Goal: Task Accomplishment & Management: Use online tool/utility

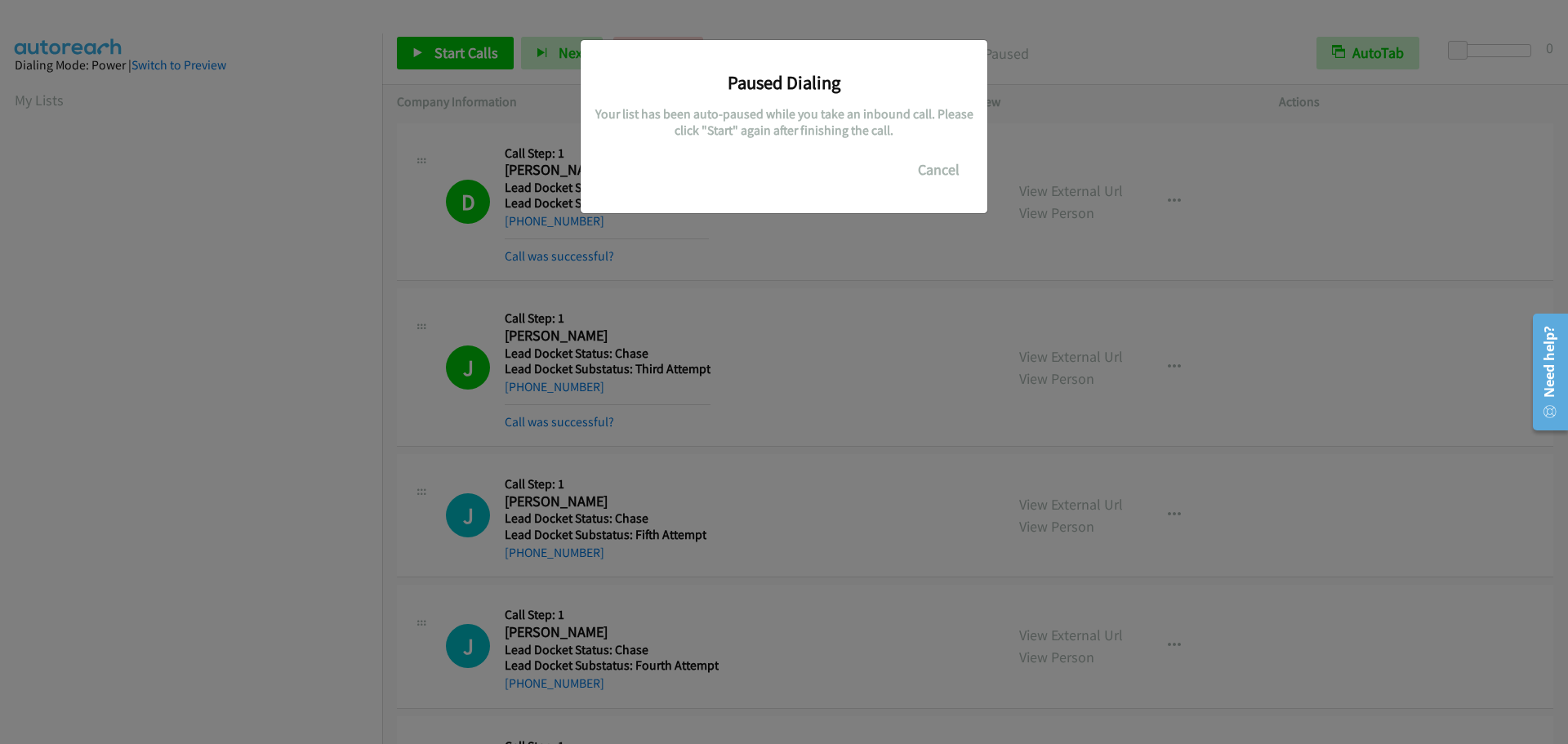
scroll to position [138, 0]
drag, startPoint x: 457, startPoint y: 28, endPoint x: 752, endPoint y: 125, distance: 310.5
click at [459, 30] on div "Paused Dialing Your list has been auto-paused while you take an inbound call. P…" at bounding box center [784, 379] width 1568 height 729
drag, startPoint x: 954, startPoint y: 174, endPoint x: 940, endPoint y: 170, distance: 14.6
click at [954, 178] on button "Cancel" at bounding box center [939, 169] width 73 height 32
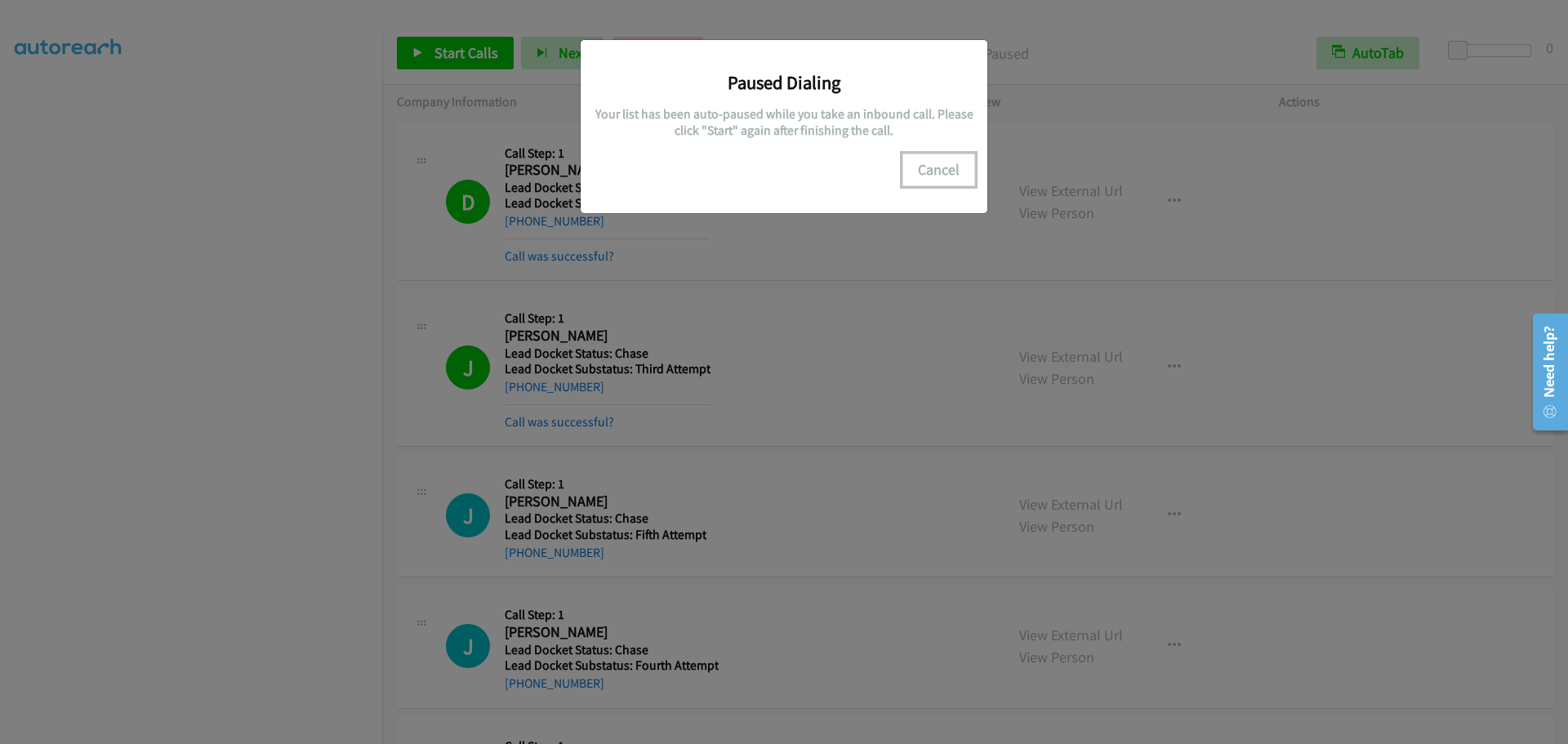
click at [924, 168] on button "Cancel" at bounding box center [939, 169] width 73 height 32
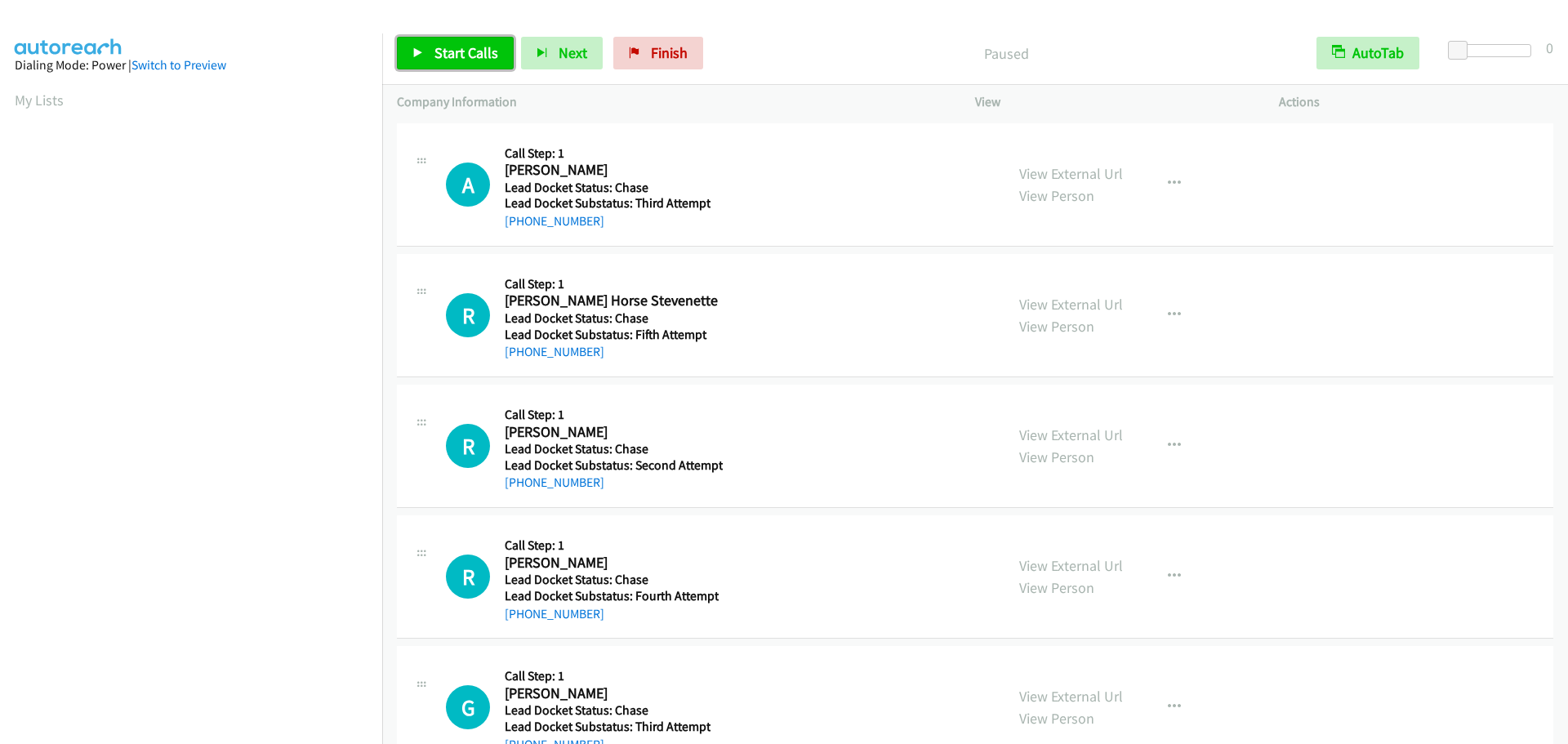
click at [437, 54] on span "Start Calls" at bounding box center [466, 53] width 64 height 18
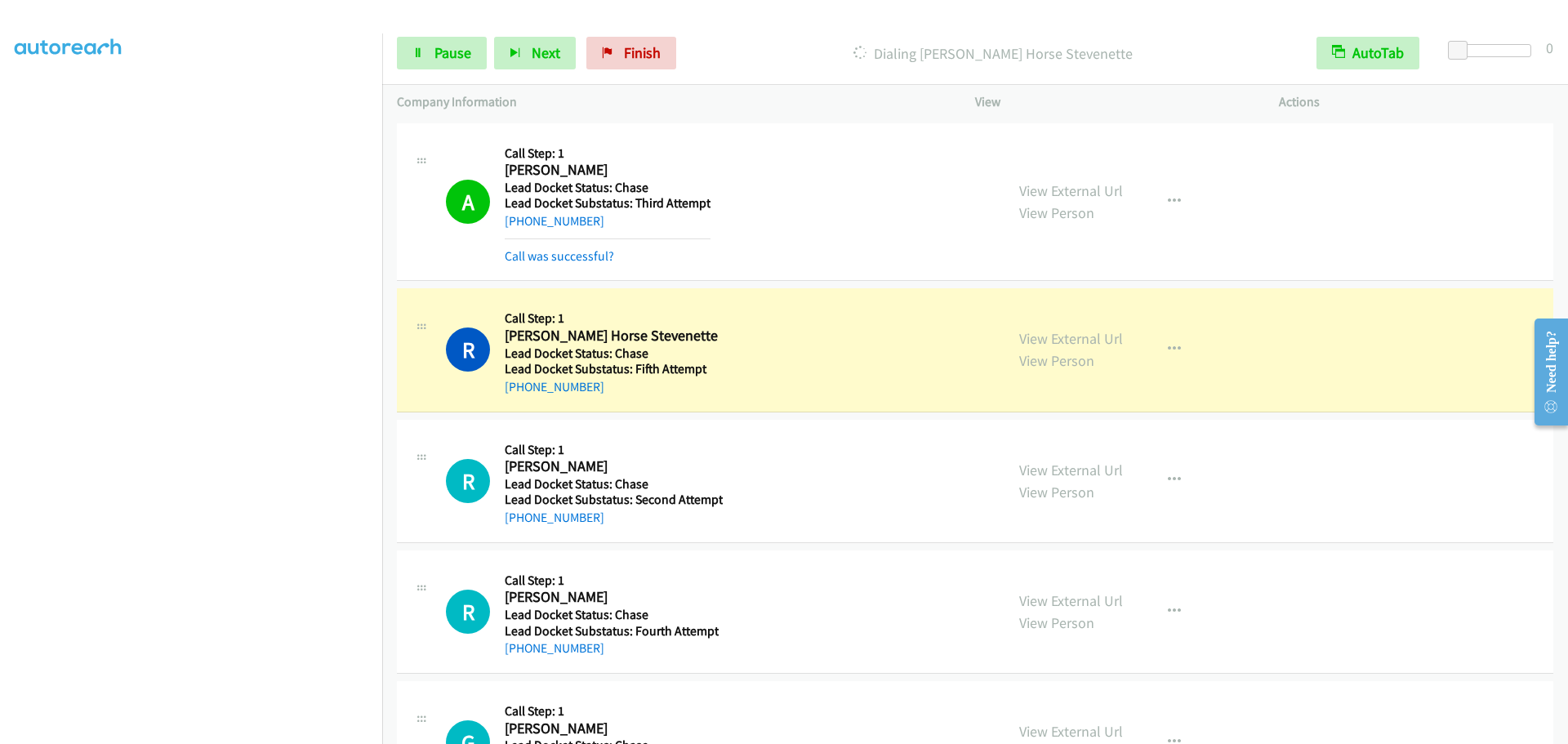
scroll to position [138, 0]
drag, startPoint x: 504, startPoint y: 330, endPoint x: 733, endPoint y: 330, distance: 229.0
click at [744, 331] on div "R Callback Scheduled Call Step: 1 [PERSON_NAME] Horse Stevenette America/Los_An…" at bounding box center [717, 349] width 544 height 93
copy h2 "[PERSON_NAME] Horse Stevenette"
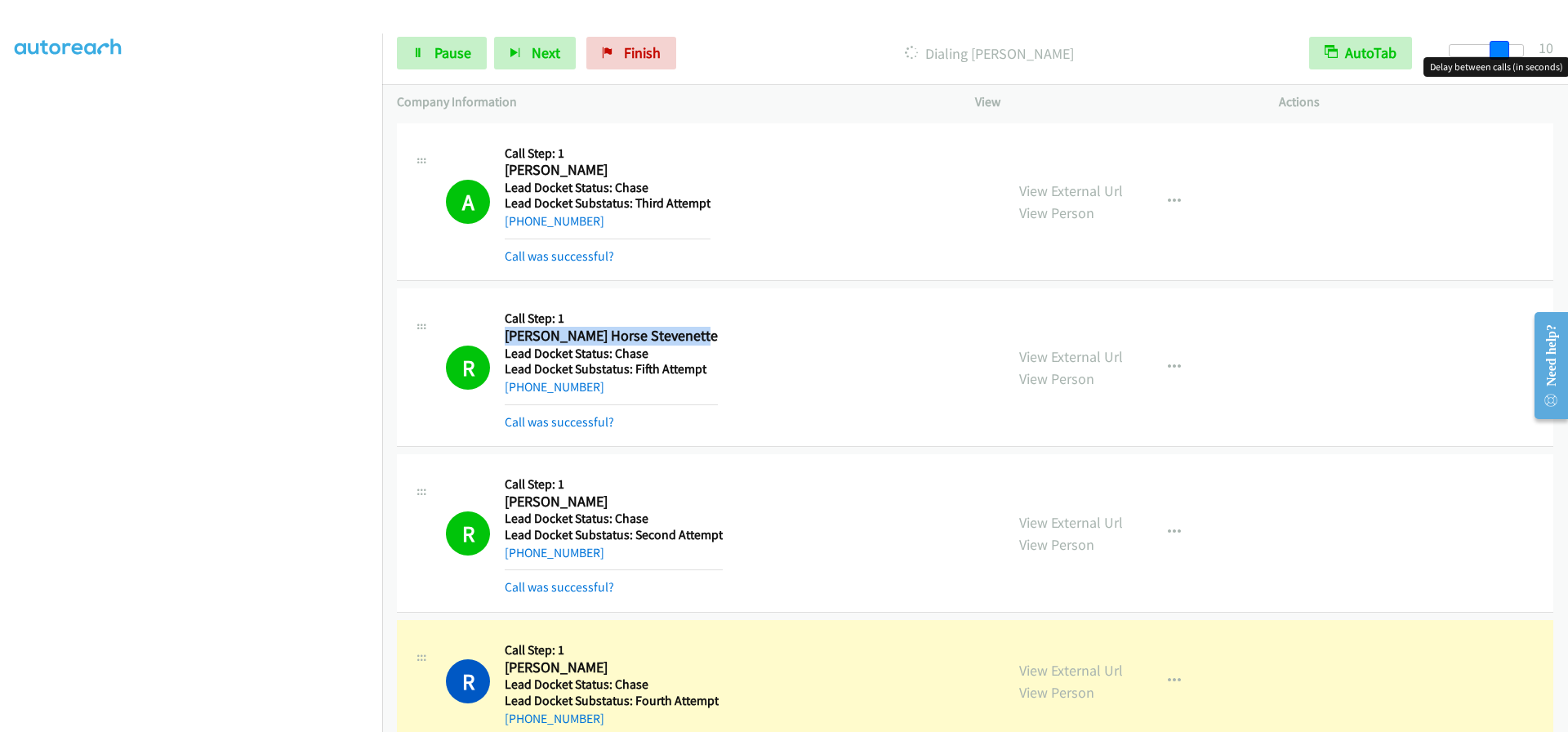
drag, startPoint x: 1508, startPoint y: 46, endPoint x: 1518, endPoint y: 54, distance: 12.8
click at [1518, 54] on div at bounding box center [1486, 51] width 75 height 13
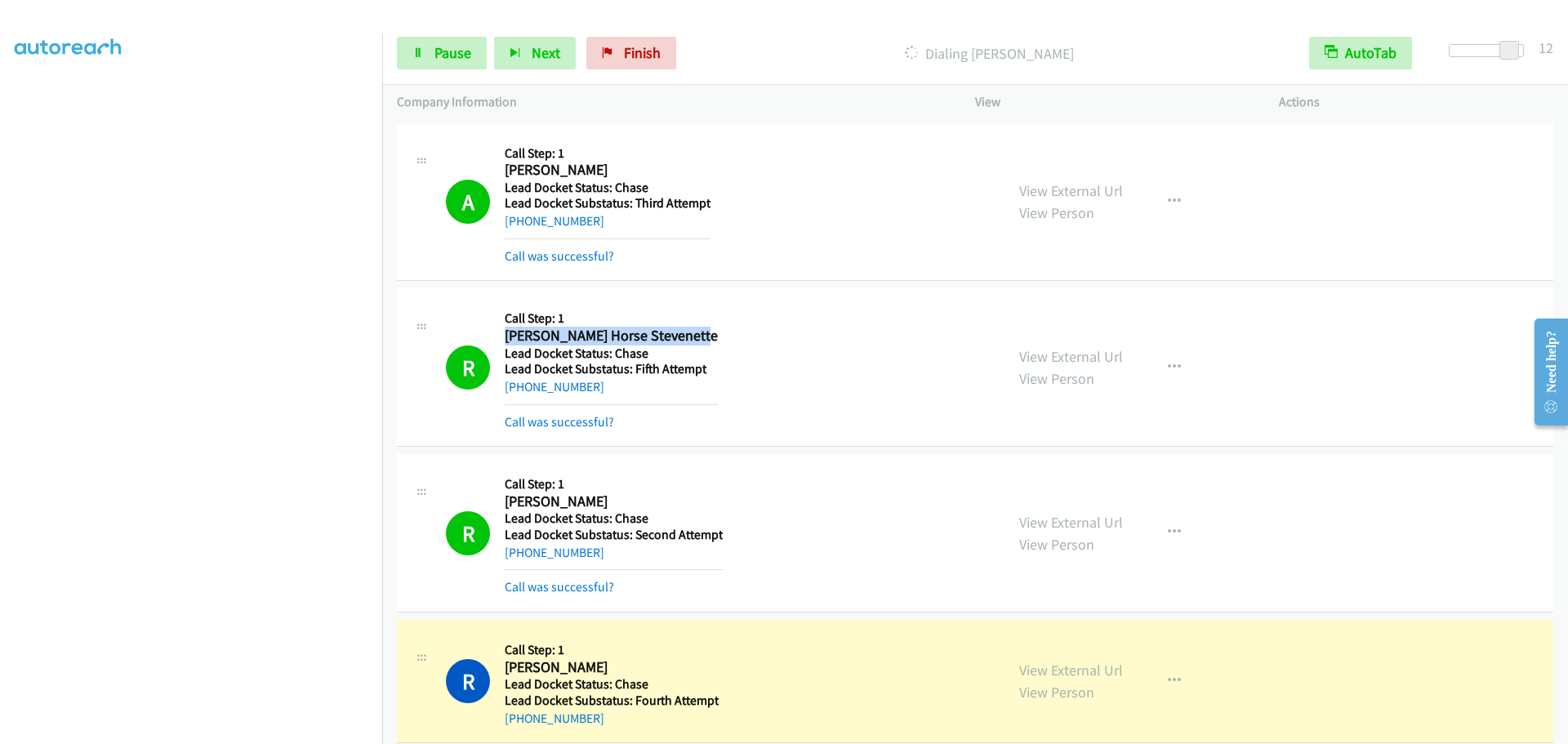
drag, startPoint x: 1567, startPoint y: 37, endPoint x: 1567, endPoint y: 17, distance: 20.0
click at [1567, 25] on div "Start Calls Pause Next Finish Dialing Richard Cheddie AutoTab AutoTab 12" at bounding box center [975, 54] width 1186 height 63
click at [779, 343] on div "R Callback Scheduled Call Step: 1 Richard Dark Horse Stevenette America/Los_Ang…" at bounding box center [717, 366] width 544 height 128
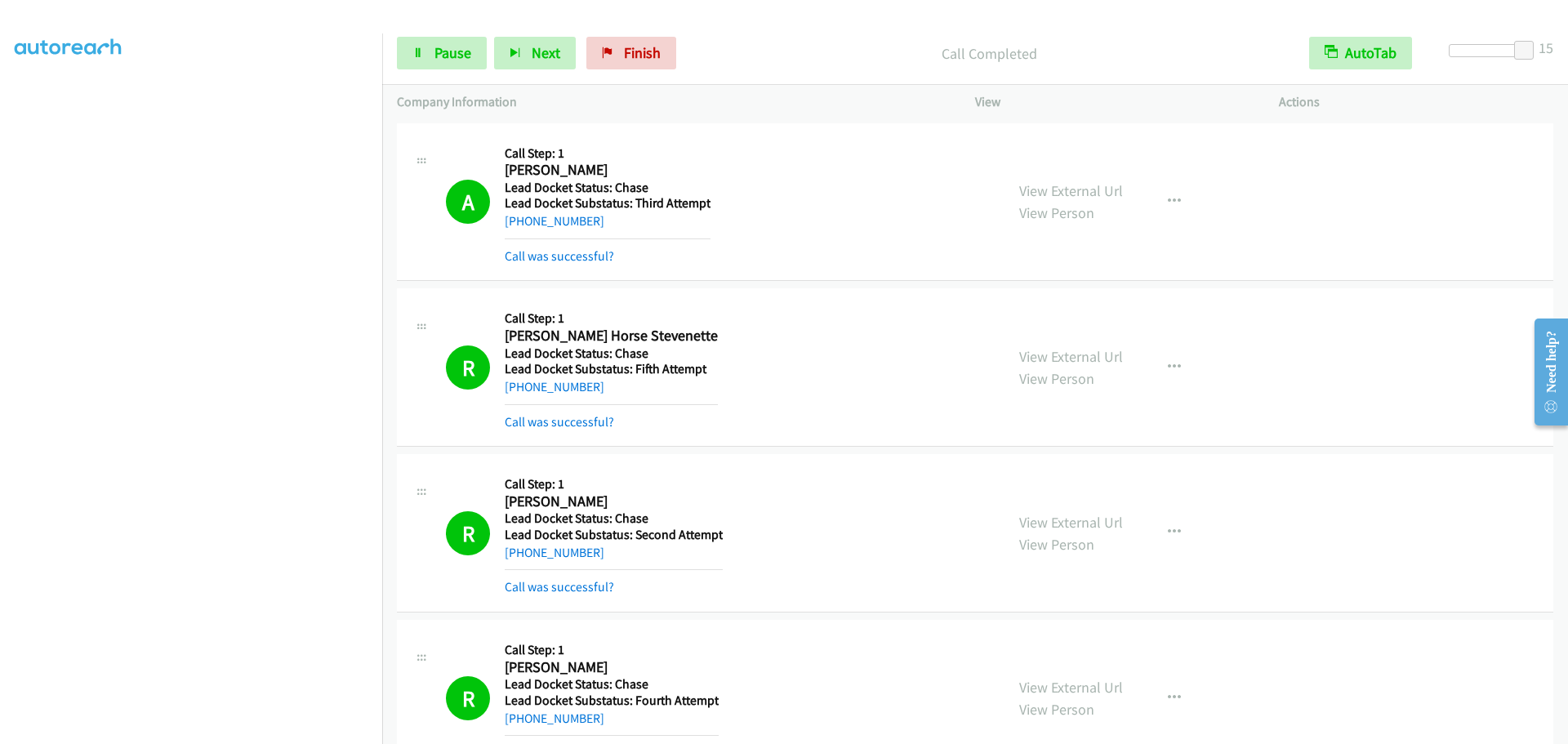
click at [688, 82] on div "Start Calls Pause Next Finish Call Completed AutoTab AutoTab 15" at bounding box center [975, 54] width 1186 height 63
drag, startPoint x: 596, startPoint y: 163, endPoint x: 501, endPoint y: 166, distance: 95.0
click at [501, 166] on div "A Callback Scheduled Call Step: 1 Ashley Carson America/Los_Angeles Lead Docket…" at bounding box center [717, 202] width 544 height 128
copy h2 "Ashley Carson"
click at [436, 67] on link "Pause" at bounding box center [441, 53] width 90 height 32
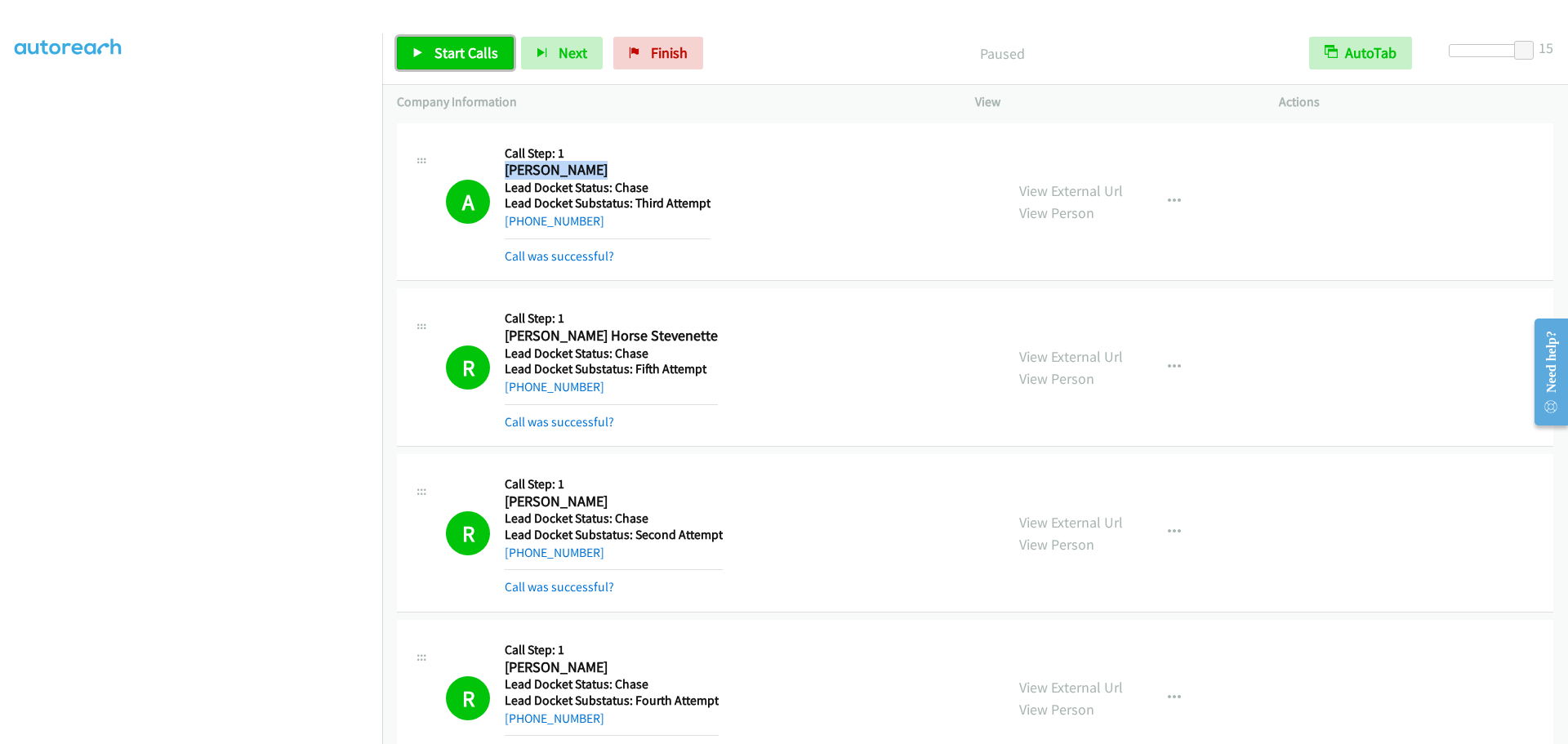
click at [503, 46] on link "Start Calls" at bounding box center [455, 53] width 117 height 32
